Goal: Transaction & Acquisition: Purchase product/service

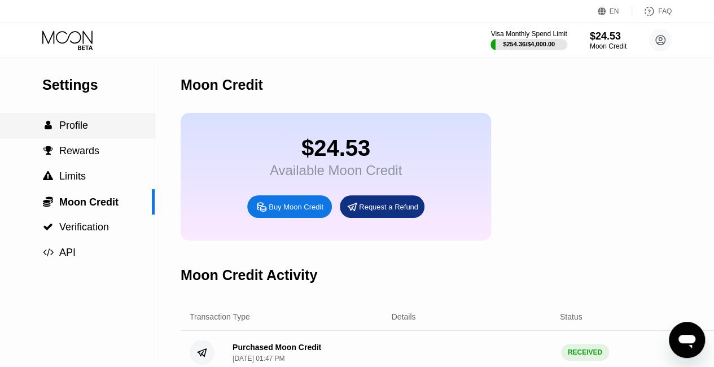
click at [37, 132] on div " Profile" at bounding box center [77, 126] width 155 height 12
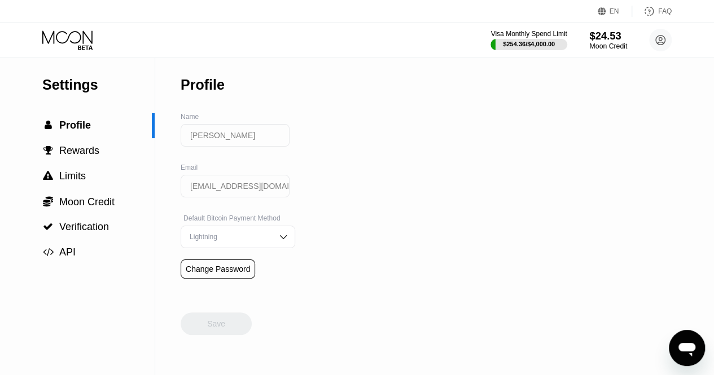
click at [599, 42] on div "Moon Credit" at bounding box center [608, 46] width 38 height 8
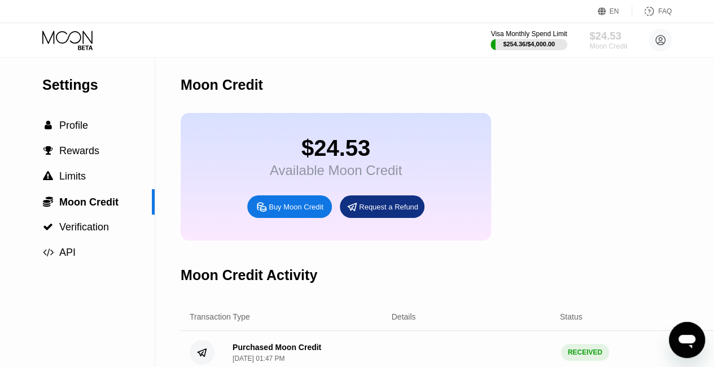
click at [594, 37] on div "$24.53" at bounding box center [608, 36] width 38 height 12
click at [619, 43] on div "Moon Credit" at bounding box center [608, 46] width 38 height 8
drag, startPoint x: 678, startPoint y: 39, endPoint x: 661, endPoint y: 40, distance: 17.0
click at [661, 40] on div "Visa Monthly Spend Limit $254.36 / $4,000.00 $24.53 Moon Credit lesley sparks s…" at bounding box center [357, 40] width 714 height 34
click at [661, 40] on circle at bounding box center [660, 40] width 23 height 23
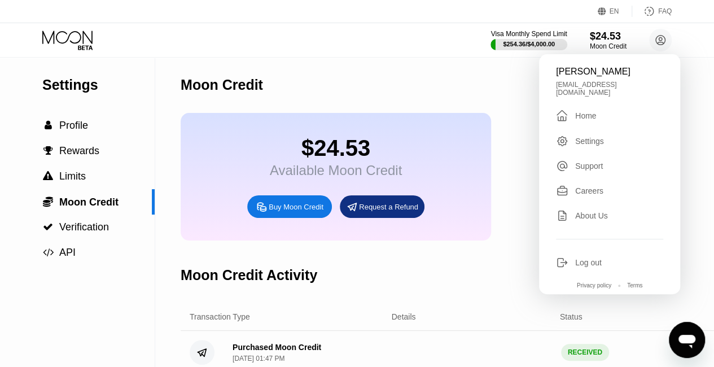
drag, startPoint x: 569, startPoint y: 120, endPoint x: 578, endPoint y: 113, distance: 11.6
click at [578, 113] on div "lesley sparks sparksley332@gmail.com  Home Settings Support Careers About Us L…" at bounding box center [609, 174] width 141 height 240
click at [578, 113] on div "Home" at bounding box center [585, 115] width 21 height 9
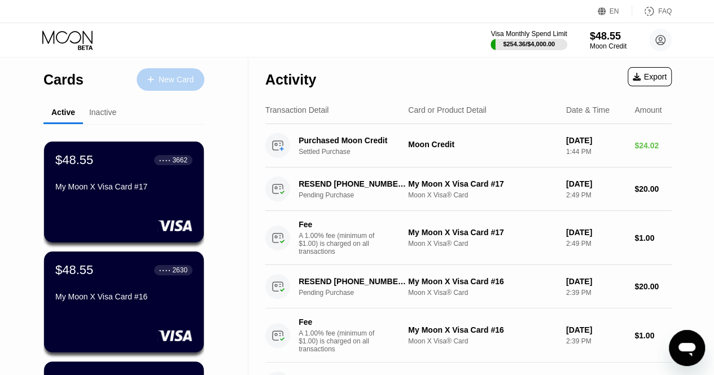
click at [181, 85] on div "New Card" at bounding box center [171, 79] width 68 height 23
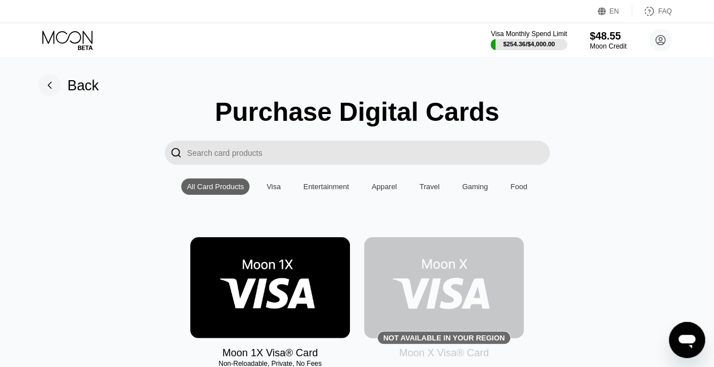
click at [435, 258] on img at bounding box center [444, 287] width 160 height 101
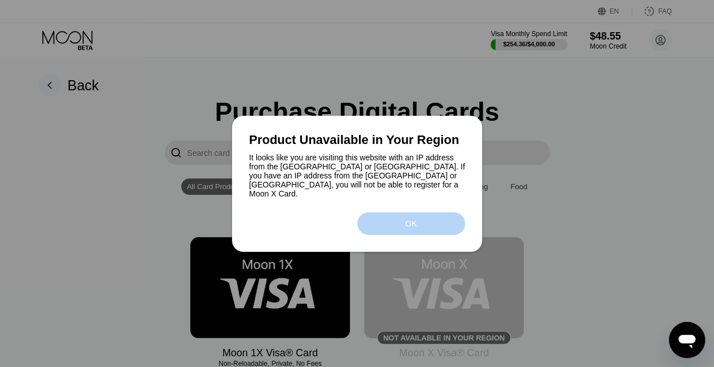
click at [417, 215] on div "OK" at bounding box center [411, 223] width 108 height 23
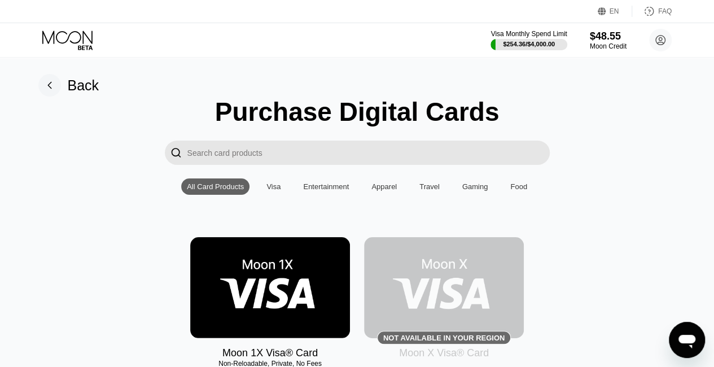
click at [474, 284] on img at bounding box center [444, 287] width 160 height 101
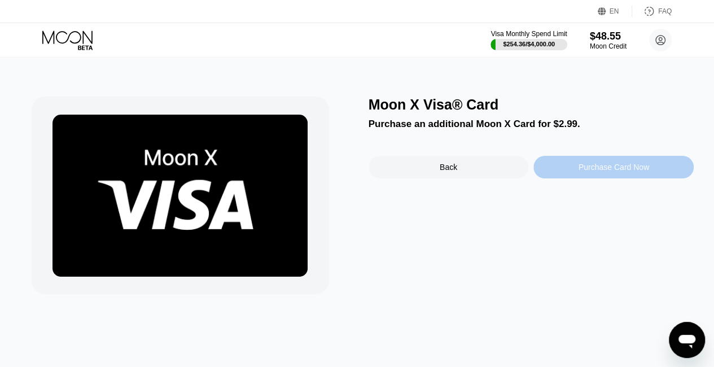
click at [565, 168] on div "Purchase Card Now" at bounding box center [613, 167] width 160 height 23
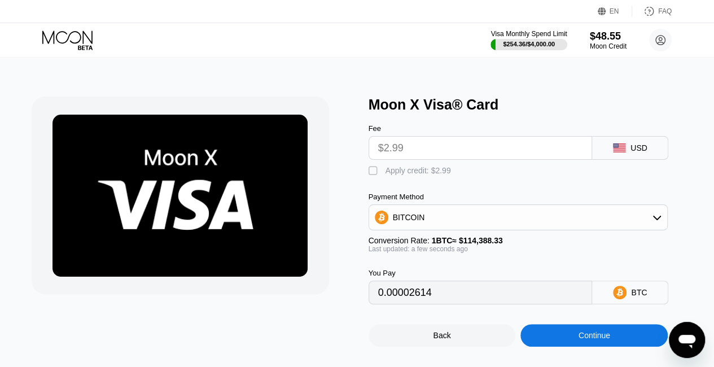
click at [369, 173] on div "" at bounding box center [374, 170] width 11 height 11
type input "0"
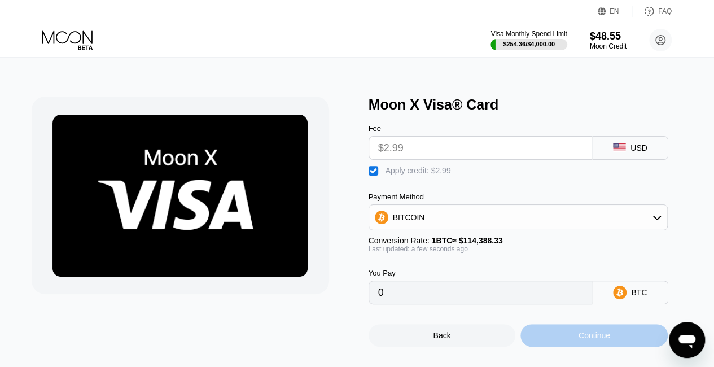
click at [599, 337] on div "Continue" at bounding box center [593, 335] width 147 height 23
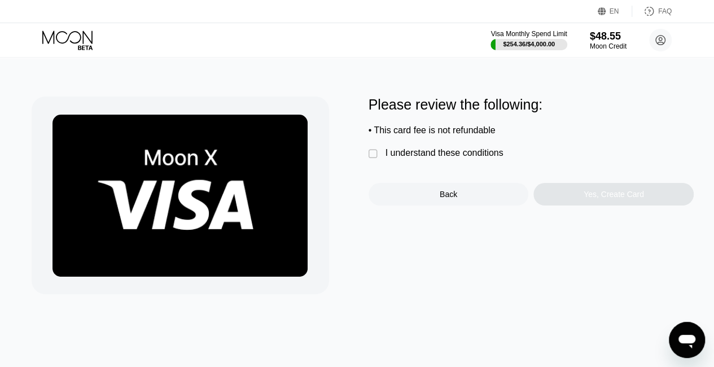
click at [362, 161] on div "Please review the following: • This card fee is not refundable  I understand t…" at bounding box center [357, 196] width 651 height 198
click at [369, 160] on div "" at bounding box center [374, 153] width 11 height 11
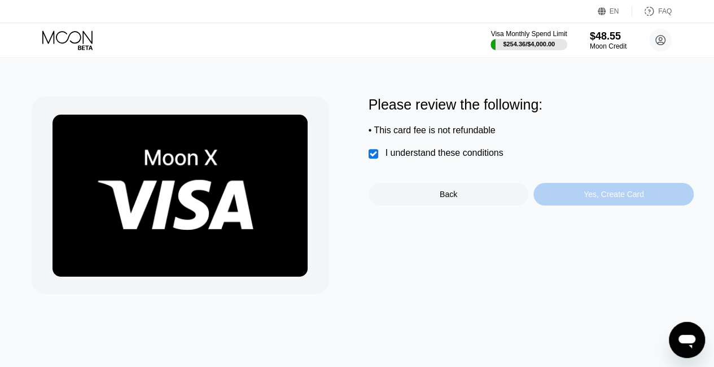
click at [581, 198] on div "Yes, Create Card" at bounding box center [613, 194] width 160 height 23
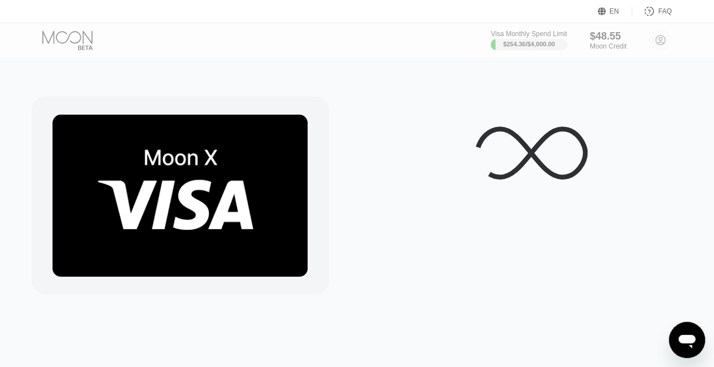
scroll to position [29, 0]
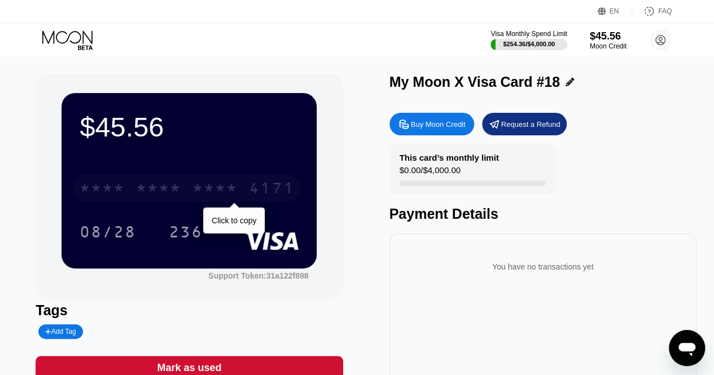
click at [253, 190] on div "4171" at bounding box center [271, 190] width 45 height 18
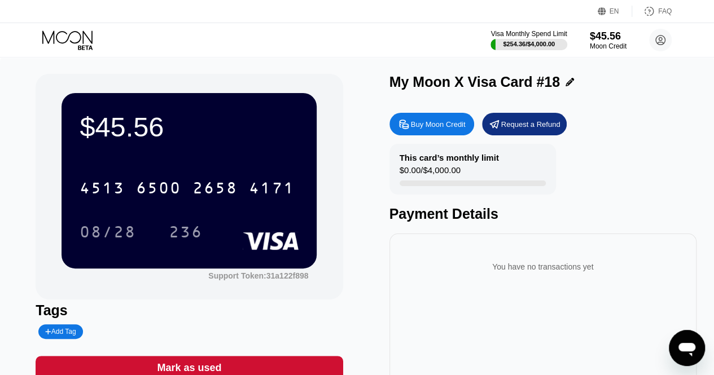
click at [676, 25] on div "Visa Monthly Spend Limit $254.36 / $4,000.00 $45.56 Moon Credit lesley sparks s…" at bounding box center [357, 40] width 714 height 34
click at [667, 37] on circle at bounding box center [660, 40] width 23 height 23
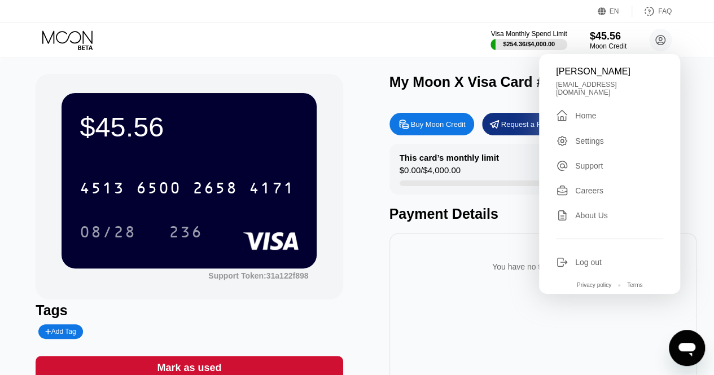
click at [594, 111] on div "Home" at bounding box center [585, 115] width 21 height 9
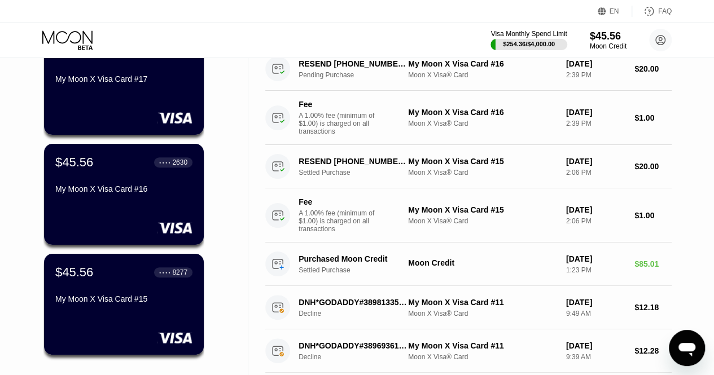
scroll to position [222, 0]
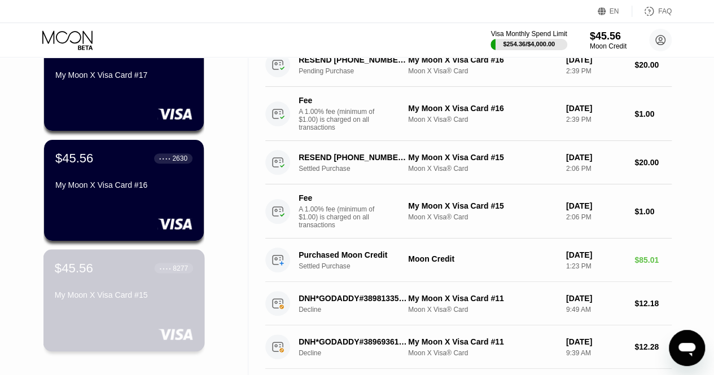
click at [140, 298] on div "My Moon X Visa Card #15" at bounding box center [124, 295] width 138 height 9
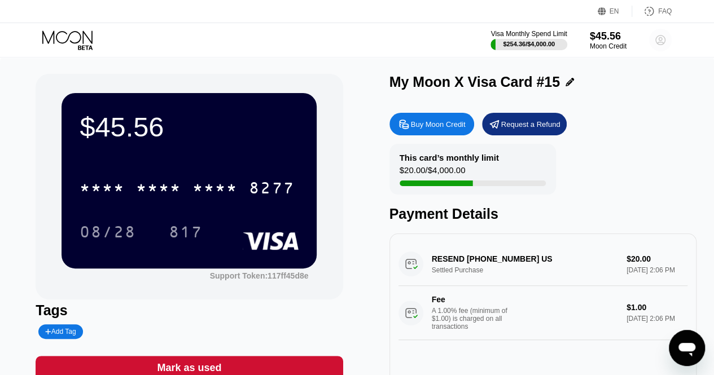
click at [658, 41] on circle at bounding box center [660, 40] width 23 height 23
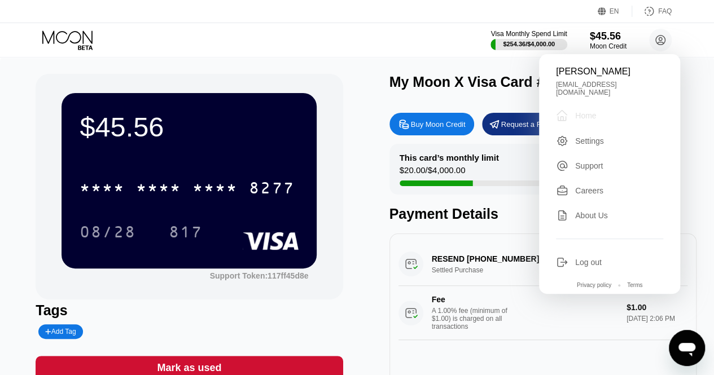
click at [587, 111] on div "Home" at bounding box center [585, 115] width 21 height 9
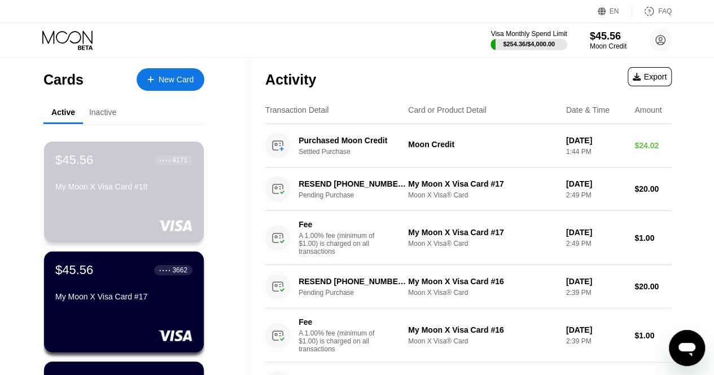
click at [174, 211] on div "$45.56 ● ● ● ● 4171 My Moon X Visa Card #18" at bounding box center [124, 192] width 160 height 101
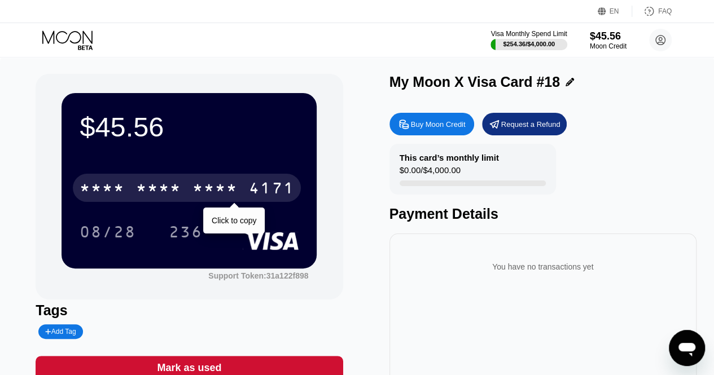
click at [218, 185] on div "* * * *" at bounding box center [214, 190] width 45 height 18
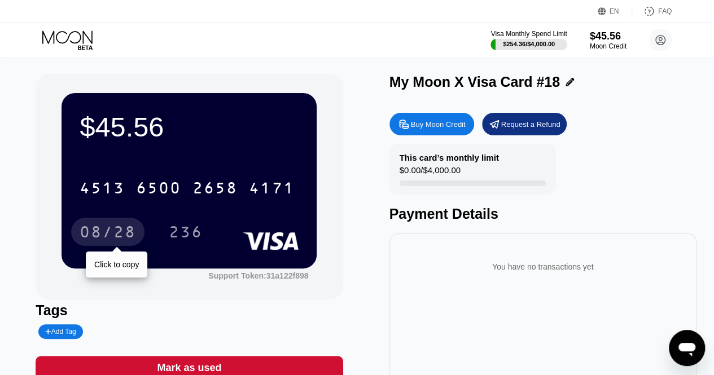
click at [117, 232] on div "08/28" at bounding box center [108, 234] width 56 height 18
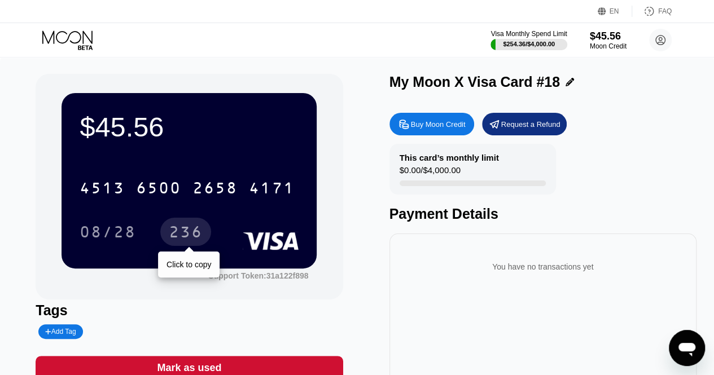
click at [183, 234] on div "236" at bounding box center [186, 234] width 34 height 18
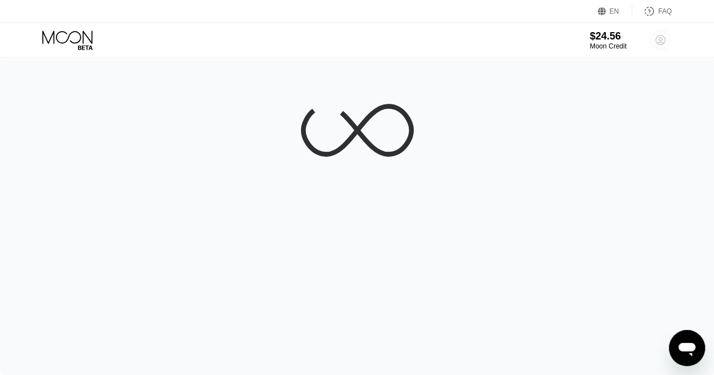
click at [657, 48] on circle at bounding box center [660, 40] width 23 height 23
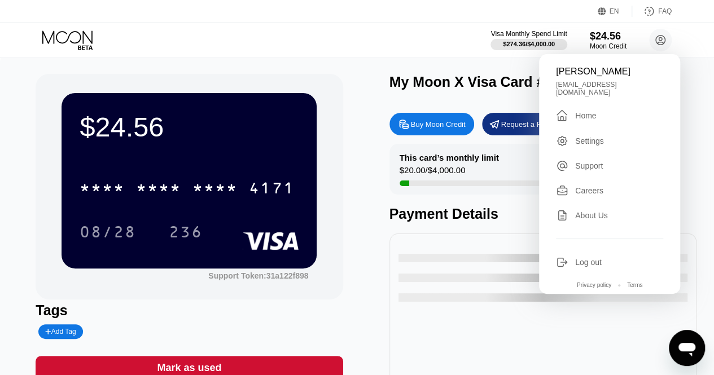
click at [604, 109] on div " Home" at bounding box center [609, 116] width 107 height 14
